Goal: Transaction & Acquisition: Purchase product/service

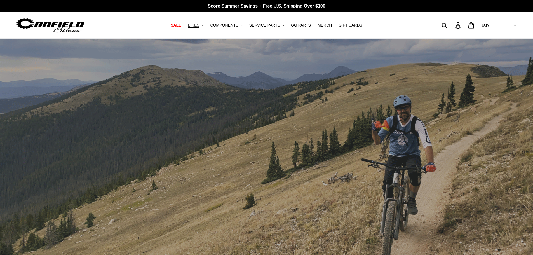
drag, startPoint x: 0, startPoint y: 0, endPoint x: 200, endPoint y: 26, distance: 202.2
click at [199, 26] on span "BIKES" at bounding box center [193, 25] width 11 height 5
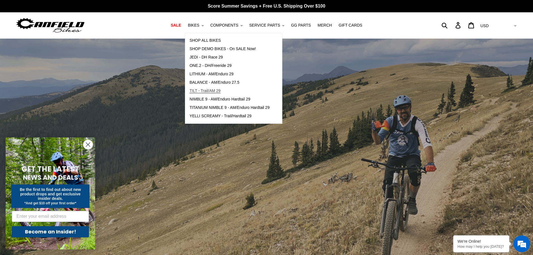
click at [221, 90] on span "TILT - Trail/AM 29" at bounding box center [205, 90] width 31 height 5
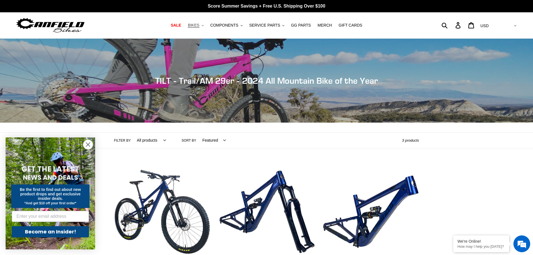
click at [199, 27] on span "BIKES" at bounding box center [193, 25] width 11 height 5
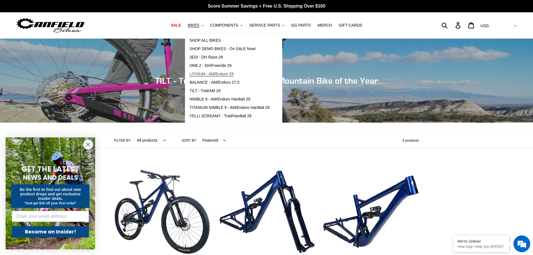
click at [209, 75] on span "LITHIUM - AM/Enduro 29" at bounding box center [212, 74] width 44 height 5
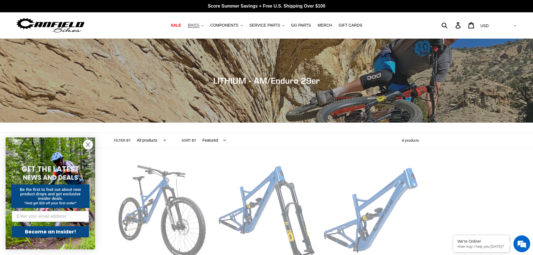
click at [204, 25] on icon ".cls-1{fill:#231f20}" at bounding box center [203, 26] width 2 height 2
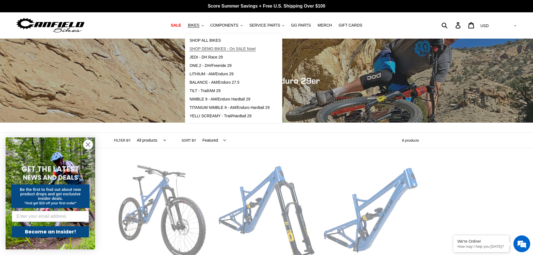
click at [212, 48] on span "SHOP DEMO BIKES - On SALE Now!" at bounding box center [223, 48] width 66 height 5
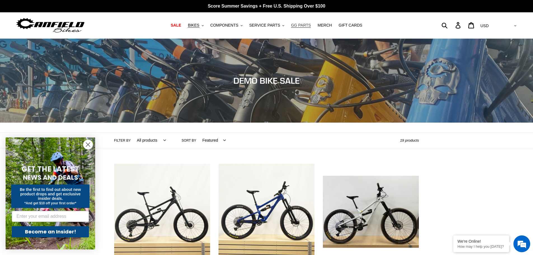
click at [299, 27] on span "GG PARTS" at bounding box center [301, 25] width 20 height 5
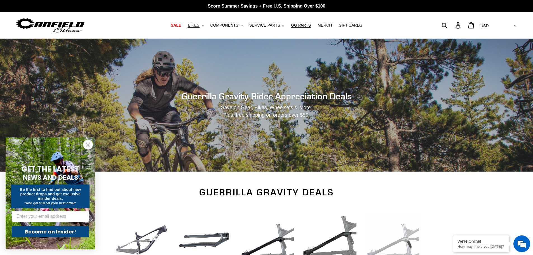
click at [206, 25] on button "BIKES .cls-1{fill:#231f20}" at bounding box center [195, 26] width 21 height 8
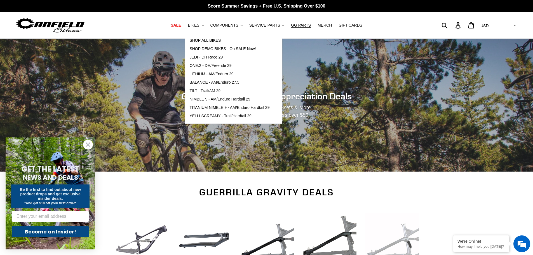
click at [214, 90] on span "TILT - Trail/AM 29" at bounding box center [205, 90] width 31 height 5
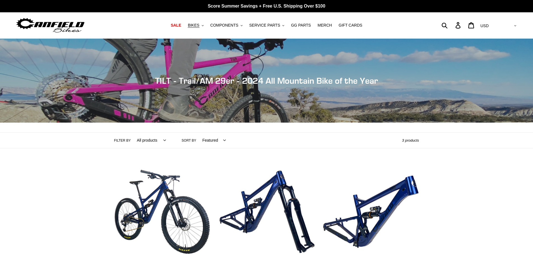
scroll to position [187, 0]
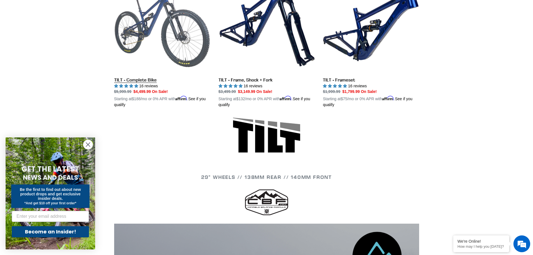
click at [170, 53] on link "TILT - Complete Bike" at bounding box center [162, 42] width 96 height 131
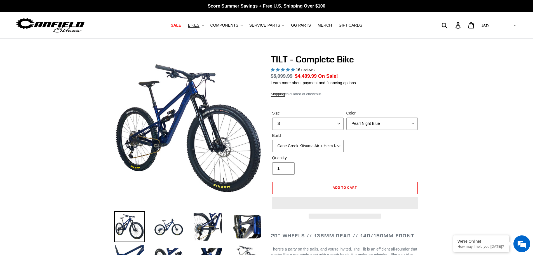
select select "highest-rating"
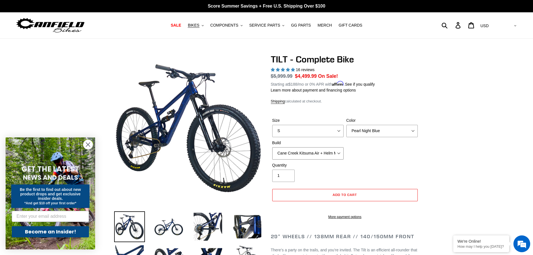
click at [338, 153] on select "Cane Creek Kitsuma Air + Helm MKII 140 + SRAM GX Cane Creek Kitsuma Air + Helm …" at bounding box center [307, 153] width 71 height 12
select select "Fox Float X + 36 SL Factory Grip X 140 + Shimano XT"
click at [272, 147] on select "Cane Creek Kitsuma Air + Helm MKII 140 + SRAM GX Cane Creek Kitsuma Air + Helm …" at bounding box center [307, 153] width 71 height 12
click at [413, 131] on select "Pearl Night Blue Stealth Silver Raw" at bounding box center [382, 131] width 71 height 12
click at [347, 125] on select "Pearl Night Blue Stealth Silver Raw" at bounding box center [382, 131] width 71 height 12
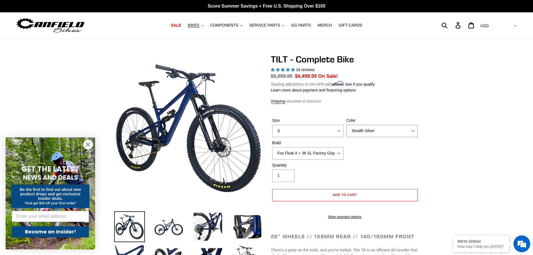
click at [413, 130] on select "Pearl Night Blue Stealth Silver Raw" at bounding box center [382, 131] width 71 height 12
select select "Raw"
click at [347, 125] on select "Pearl Night Blue Stealth Silver Raw" at bounding box center [382, 131] width 71 height 12
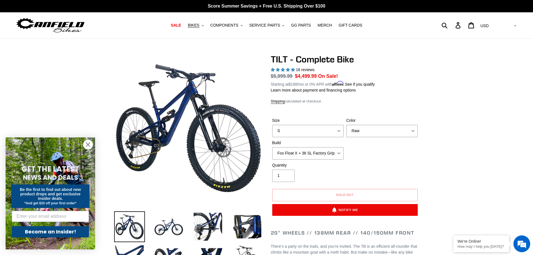
click at [390, 155] on div "Size S M L Color Pearl Night Blue Stealth Silver Raw Build Cane Creek Kitsuma A…" at bounding box center [345, 140] width 148 height 45
click at [340, 131] on select "S M L" at bounding box center [307, 131] width 71 height 12
select select "L"
click at [272, 125] on select "S M L" at bounding box center [307, 131] width 71 height 12
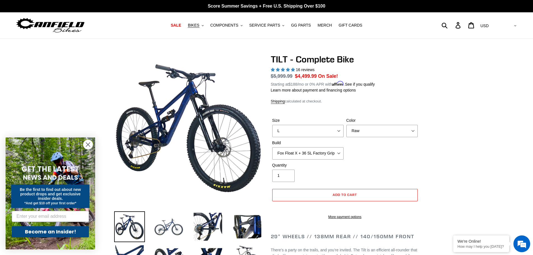
click at [164, 232] on img at bounding box center [168, 226] width 31 height 31
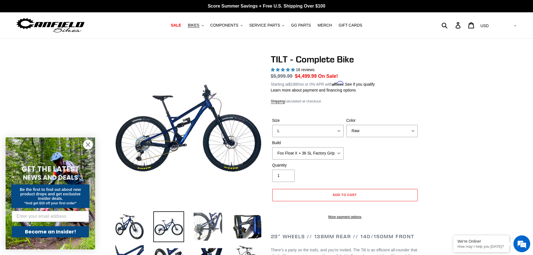
click at [204, 232] on img at bounding box center [208, 226] width 31 height 31
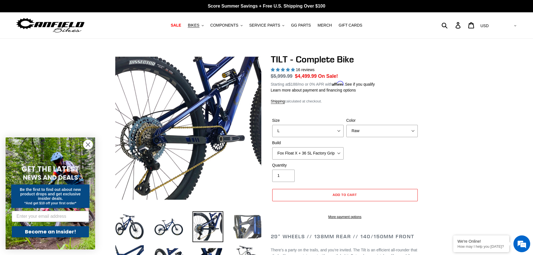
click at [255, 232] on img at bounding box center [247, 226] width 31 height 31
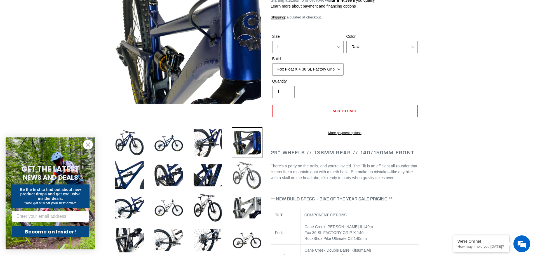
scroll to position [93, 0]
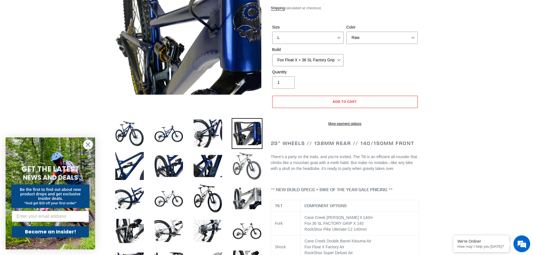
click at [238, 175] on img at bounding box center [247, 166] width 31 height 31
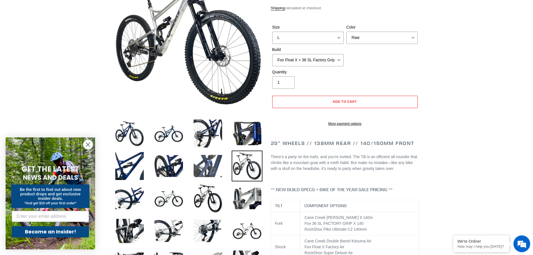
click at [215, 172] on img at bounding box center [208, 166] width 31 height 31
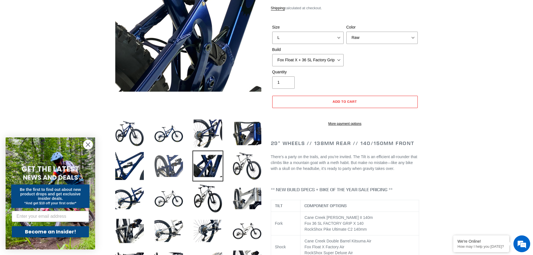
click at [179, 172] on img at bounding box center [168, 166] width 31 height 31
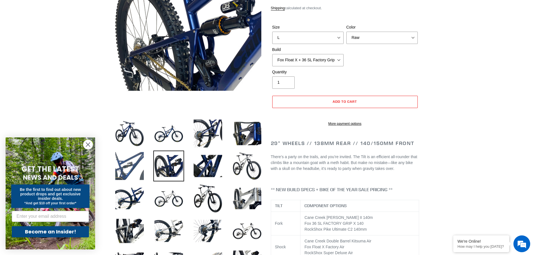
click at [127, 165] on img at bounding box center [129, 166] width 31 height 31
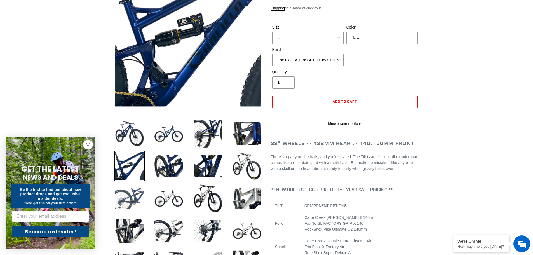
click at [126, 193] on img at bounding box center [129, 198] width 31 height 31
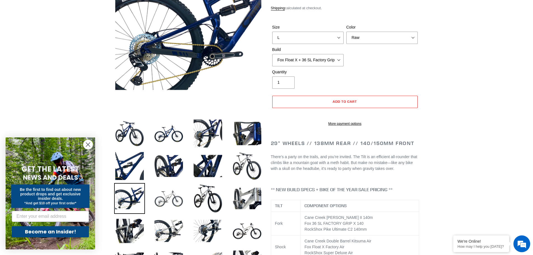
click at [159, 195] on img at bounding box center [168, 198] width 31 height 31
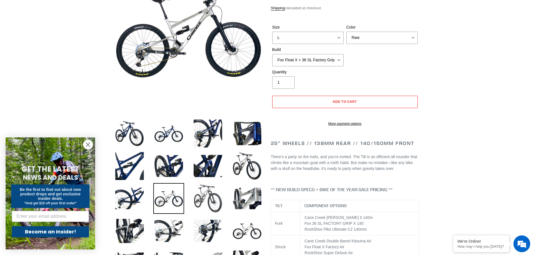
click at [204, 204] on img at bounding box center [208, 198] width 31 height 31
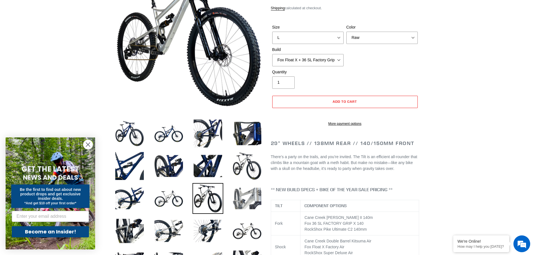
click at [250, 202] on img at bounding box center [247, 198] width 31 height 31
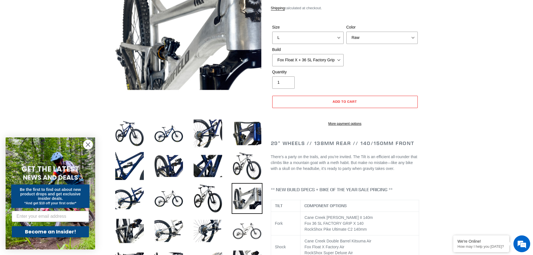
click at [244, 235] on img at bounding box center [247, 231] width 31 height 31
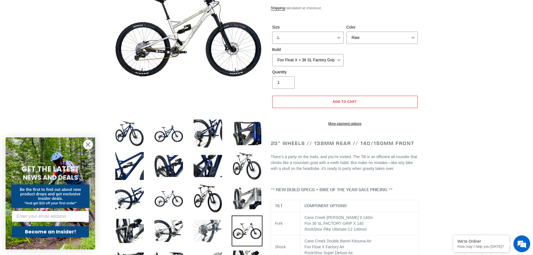
click at [217, 232] on img at bounding box center [208, 231] width 31 height 31
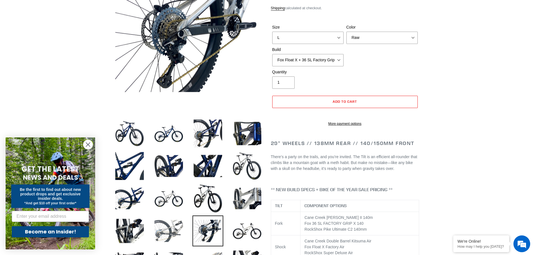
click at [178, 228] on img at bounding box center [168, 231] width 31 height 31
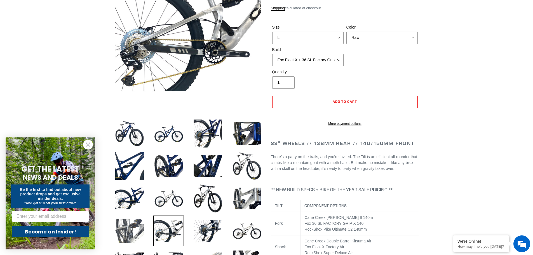
click at [123, 224] on img at bounding box center [129, 231] width 31 height 31
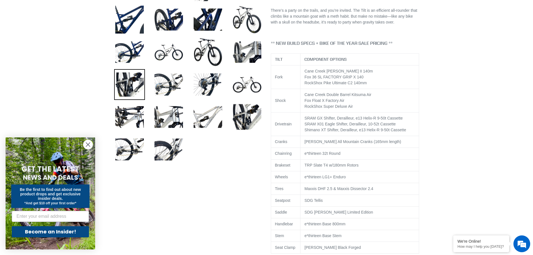
scroll to position [280, 0]
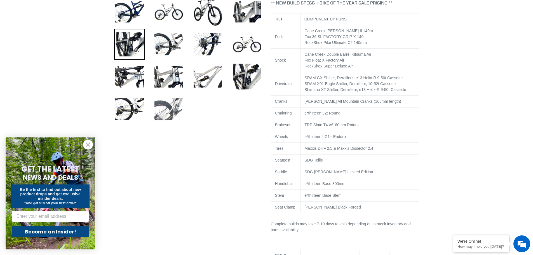
click at [166, 113] on img at bounding box center [168, 109] width 31 height 31
